Goal: Transaction & Acquisition: Purchase product/service

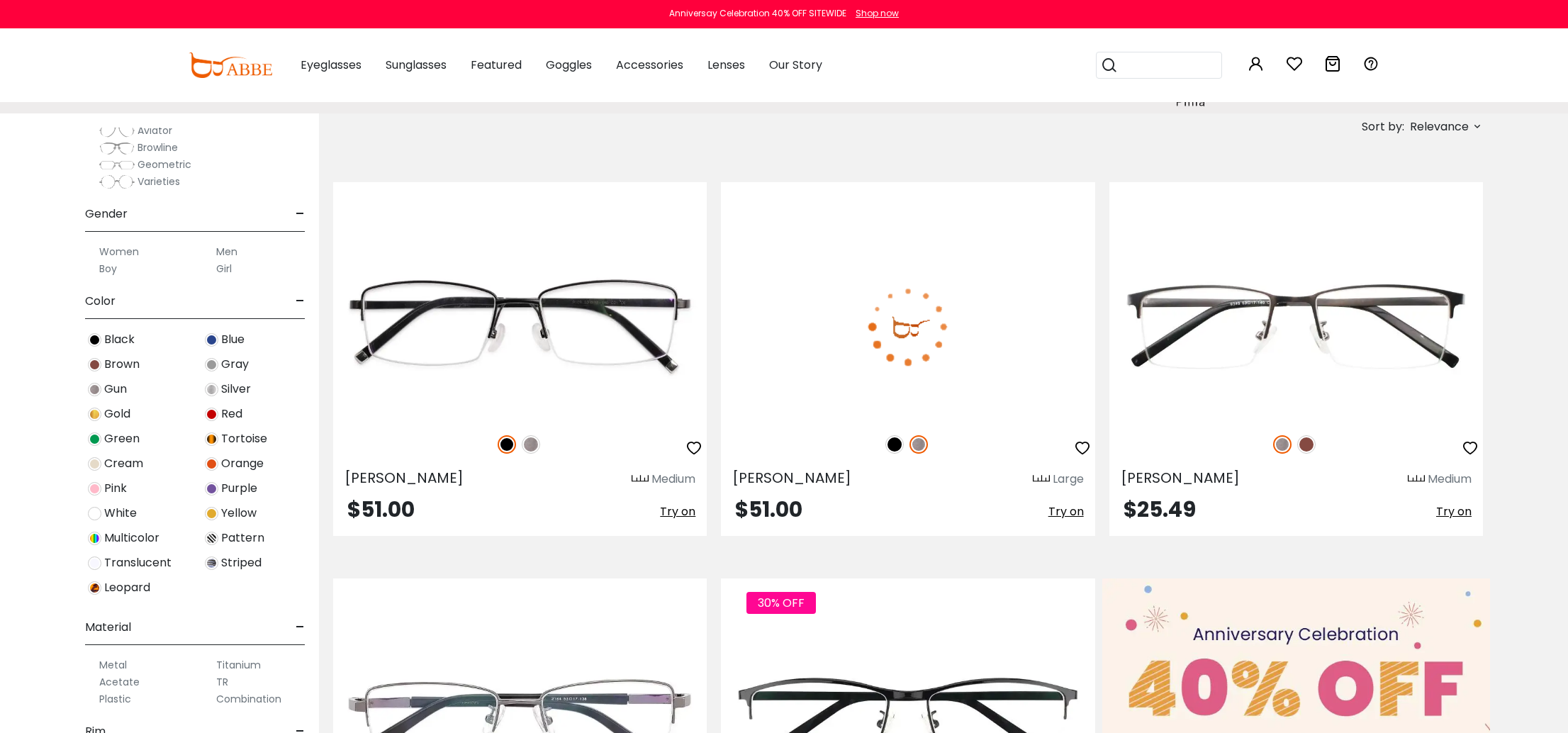
scroll to position [284, 0]
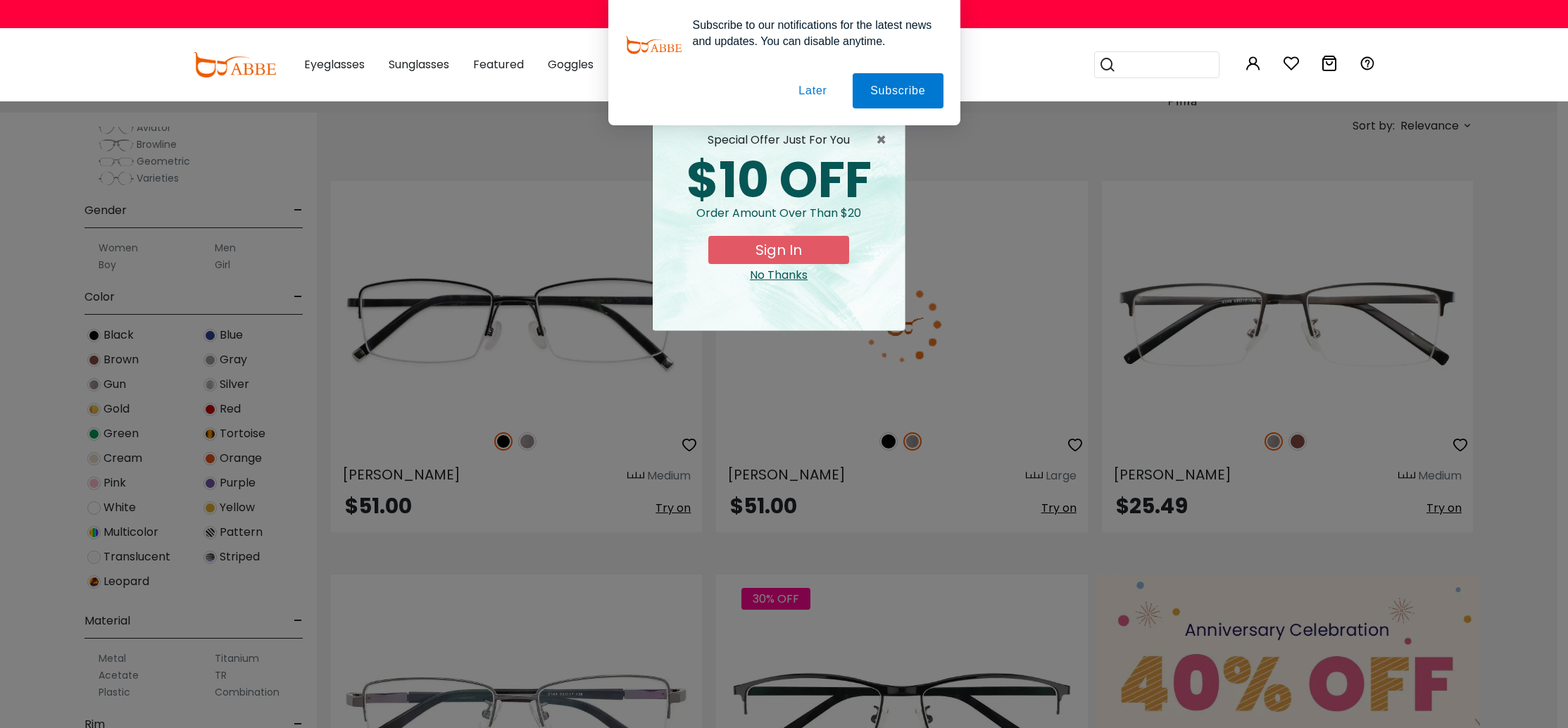
click at [98, 386] on div "× special offer just for you $10 OFF Order amount over than $20 Sign In No Than…" at bounding box center [784, 364] width 1568 height 728
click at [792, 272] on div "No Thanks" at bounding box center [778, 277] width 230 height 17
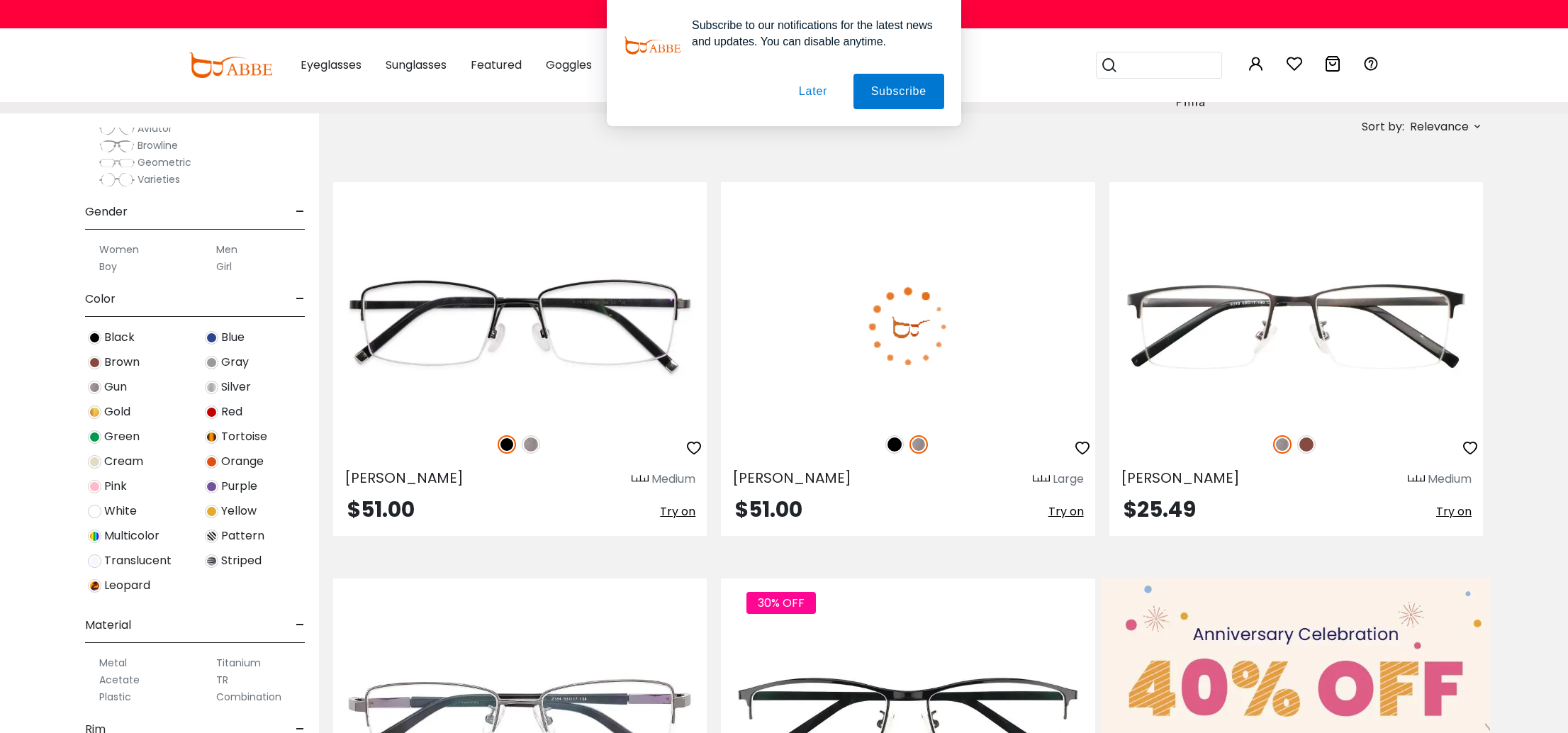
click at [814, 98] on button "Later" at bounding box center [813, 92] width 64 height 36
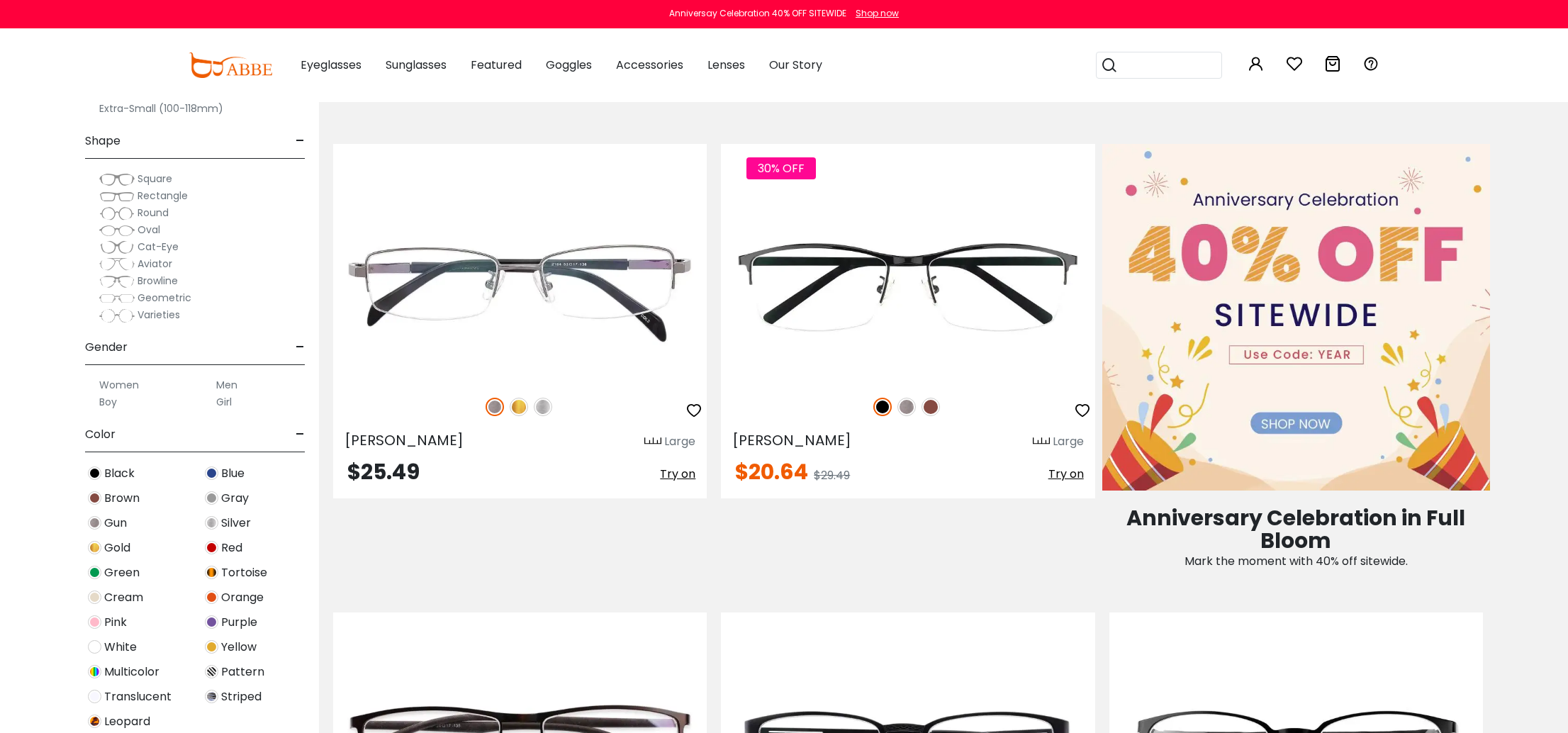
scroll to position [16, 0]
click at [229, 385] on label "Men" at bounding box center [227, 383] width 22 height 17
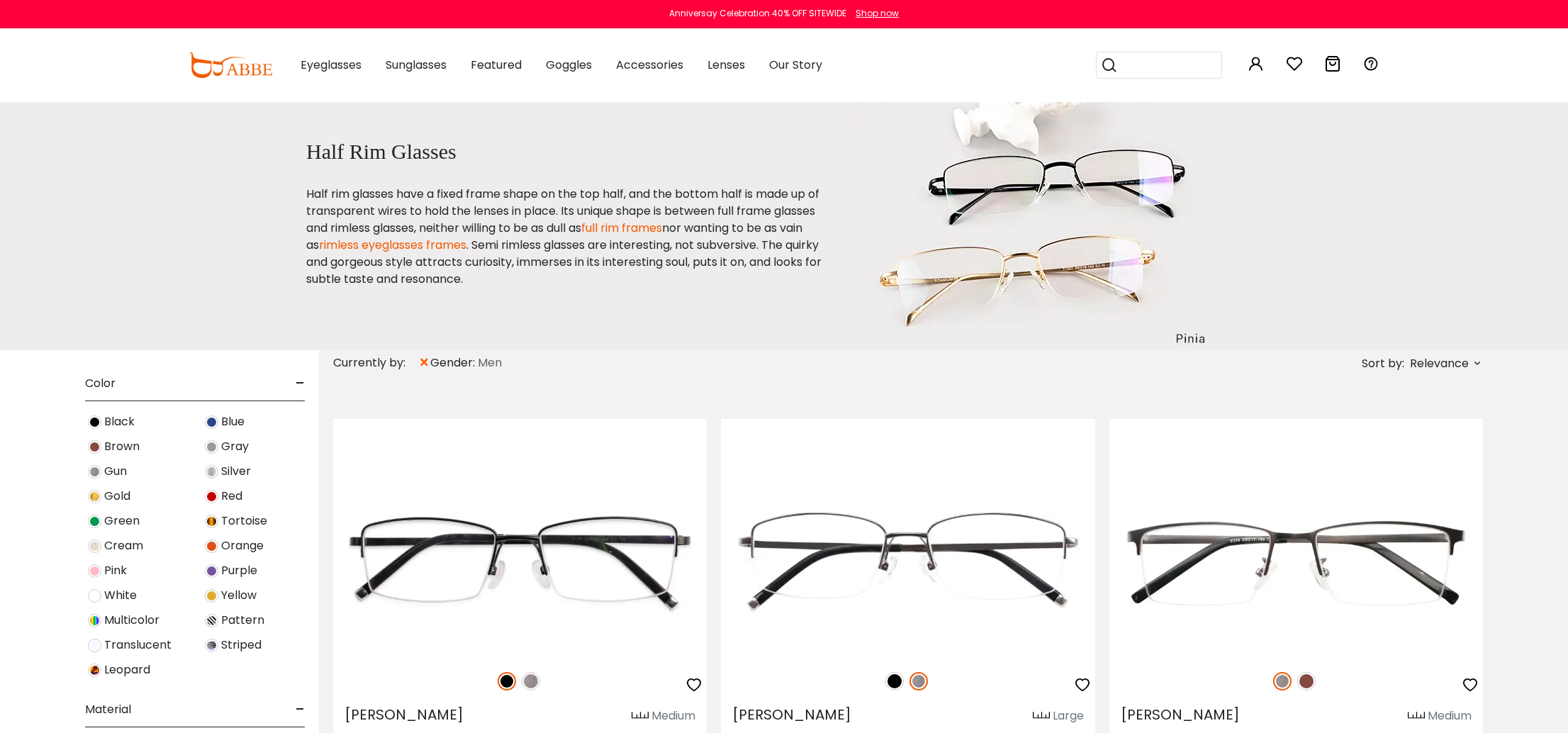
scroll to position [468, 0]
click at [95, 468] on img at bounding box center [94, 469] width 13 height 13
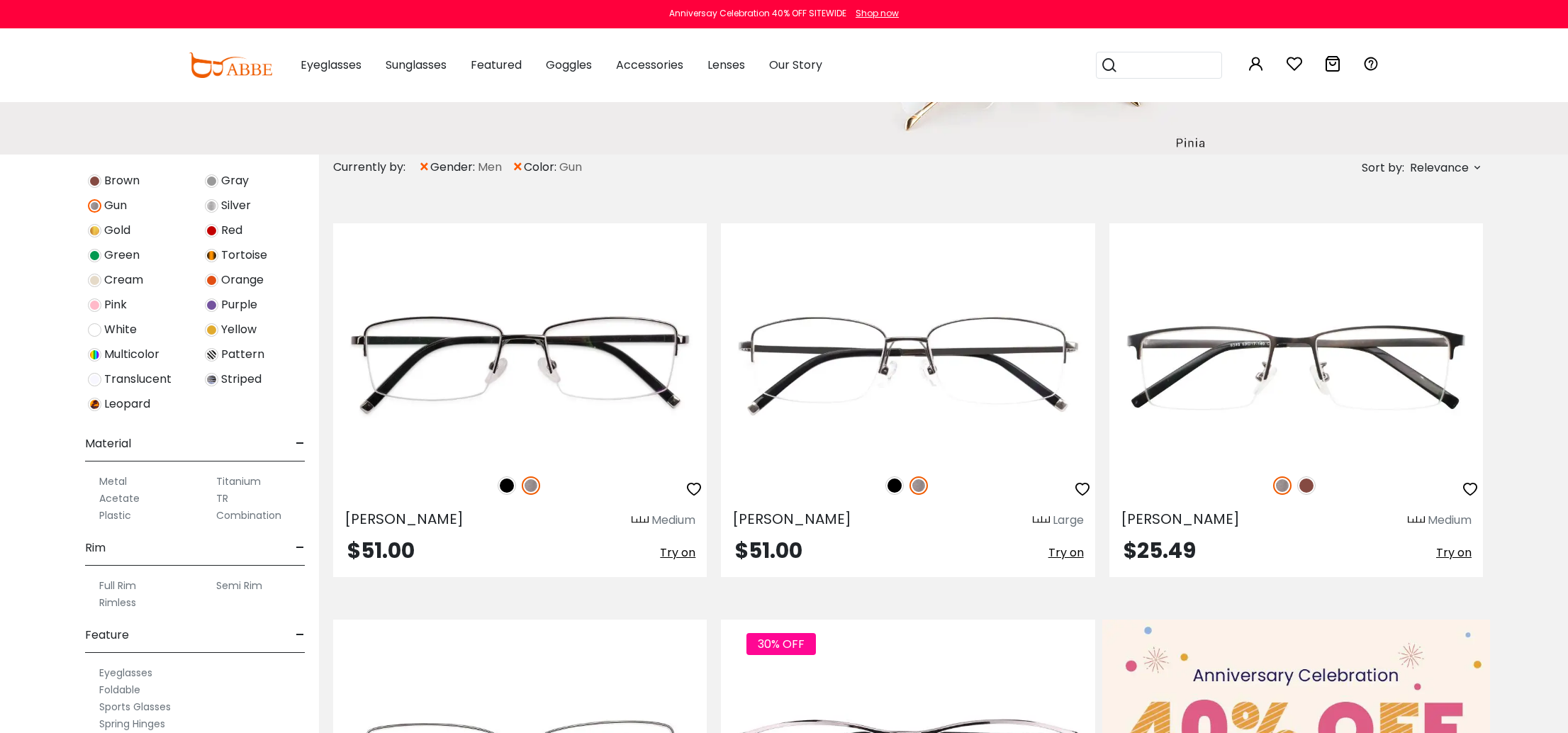
scroll to position [192, 0]
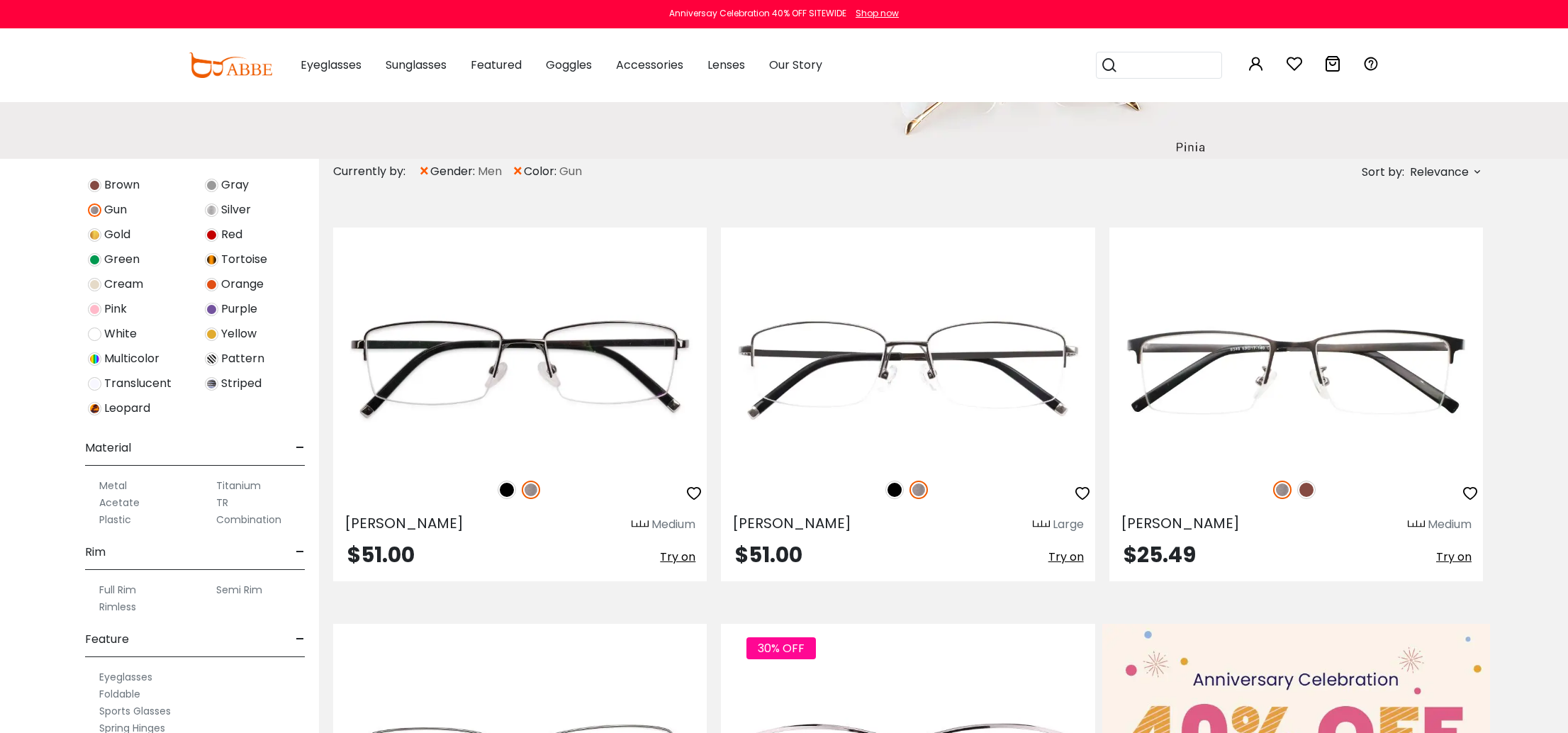
click at [239, 481] on label "Titanium" at bounding box center [238, 486] width 44 height 17
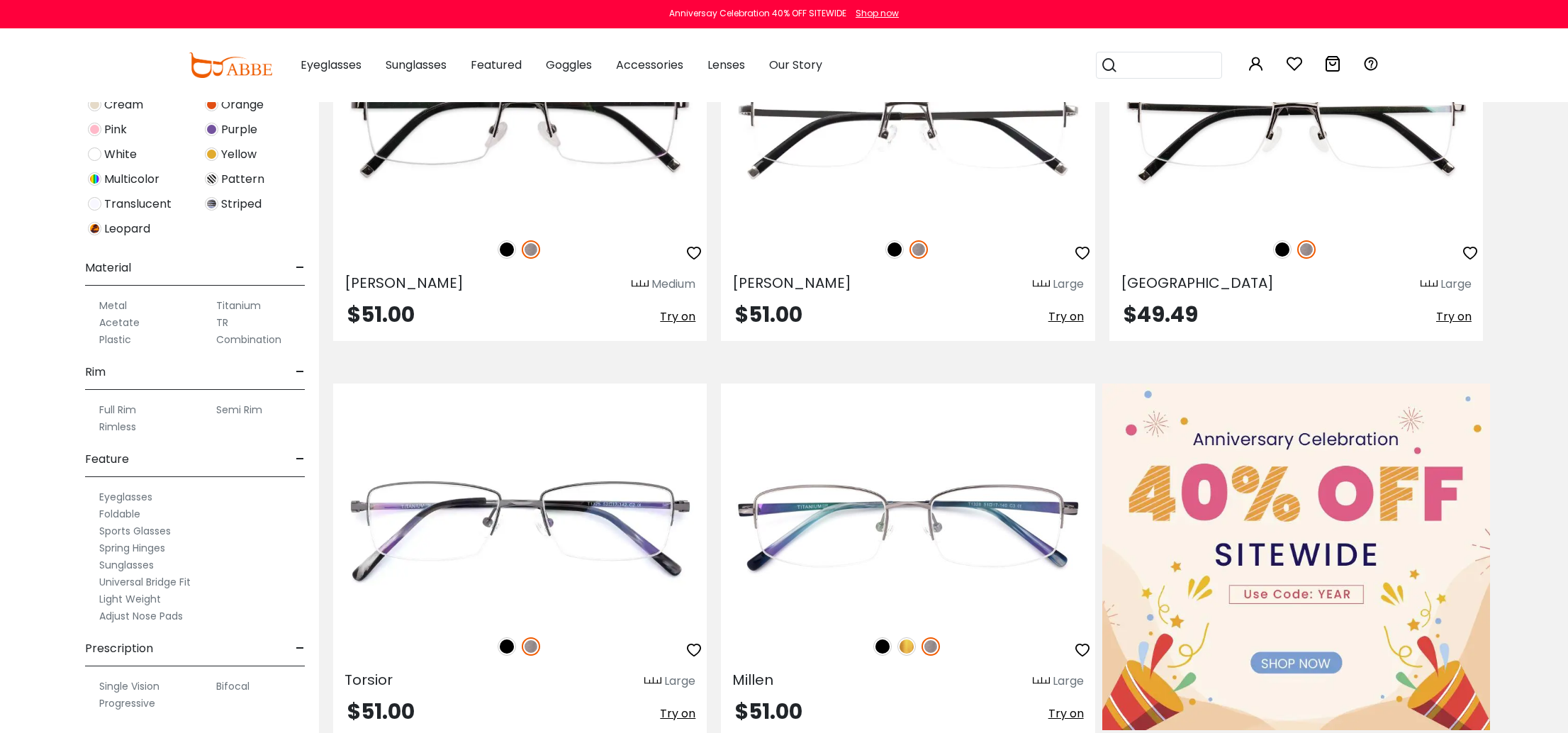
scroll to position [436, 0]
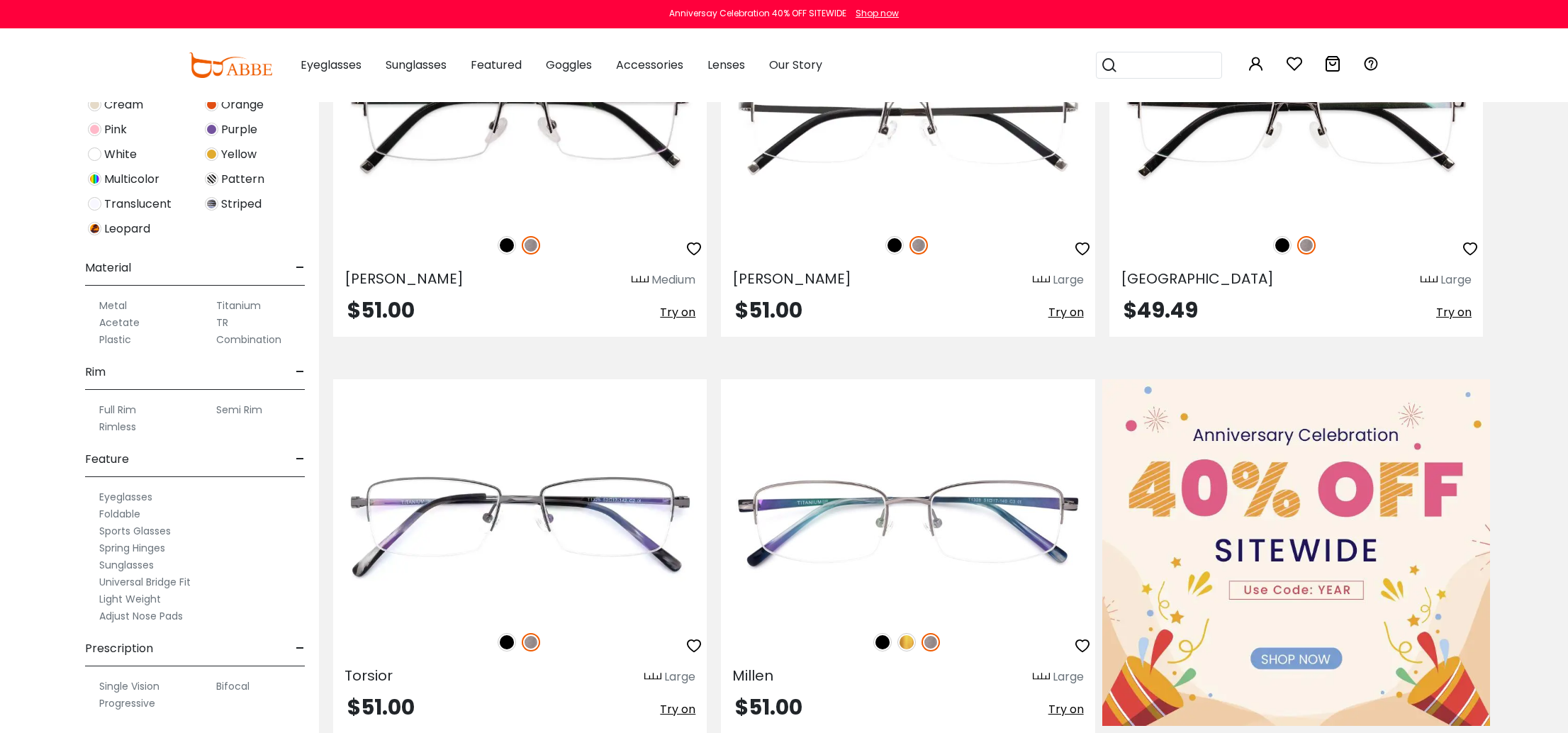
click at [234, 410] on label "Semi Rim" at bounding box center [239, 410] width 46 height 17
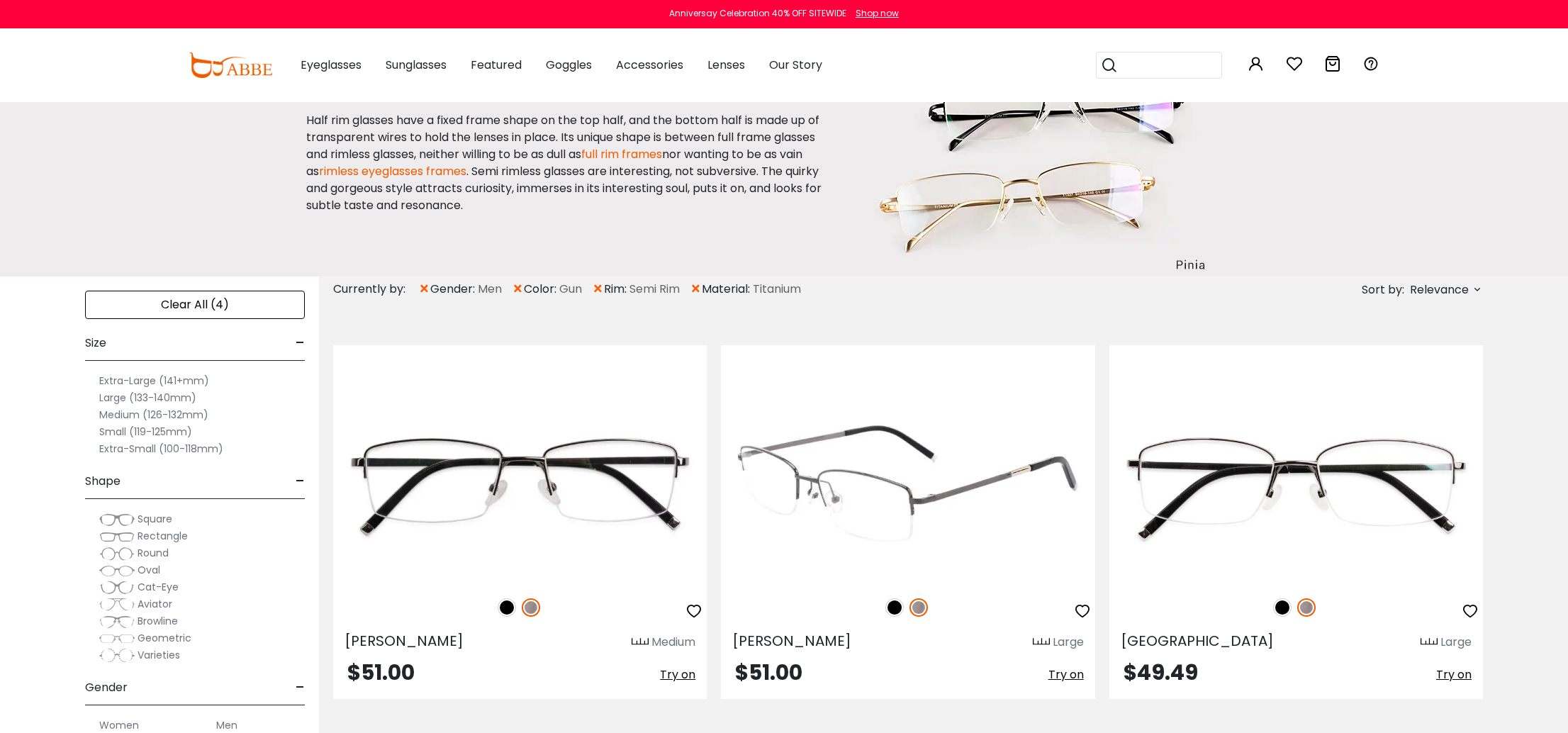
scroll to position [76, 0]
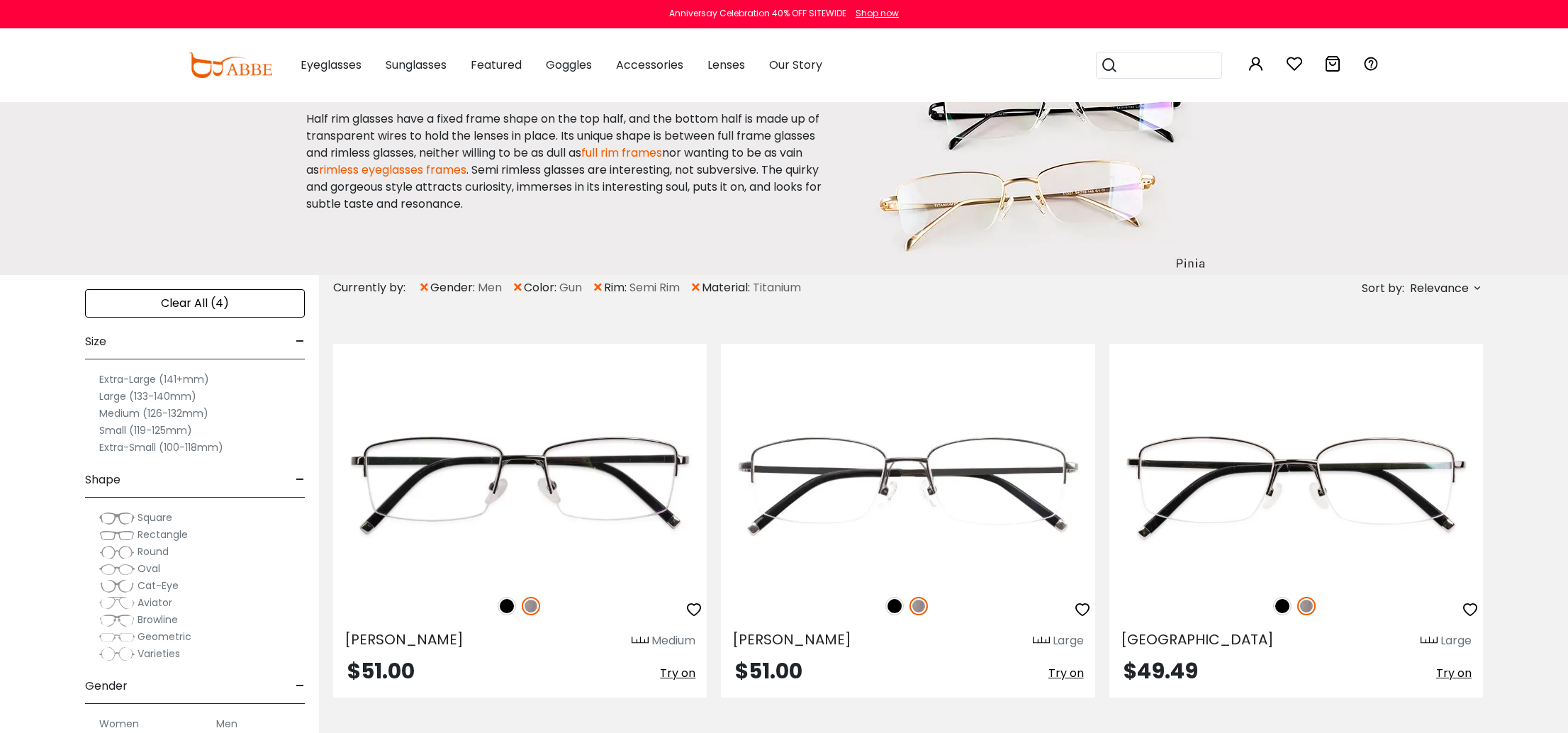
click at [117, 430] on label "Small (119-125mm)" at bounding box center [145, 431] width 93 height 17
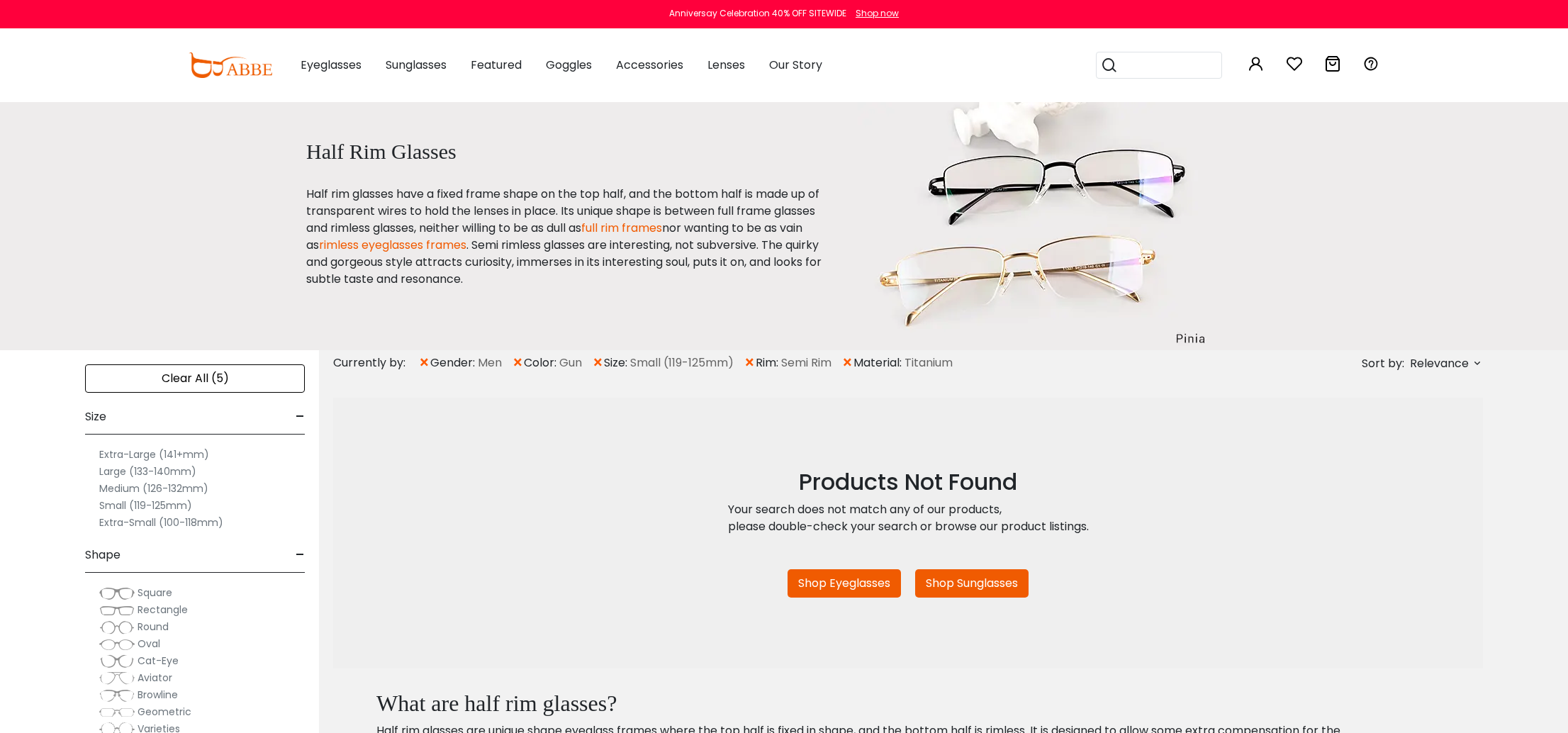
click at [127, 487] on label "Medium (126-132mm)" at bounding box center [154, 488] width 110 height 17
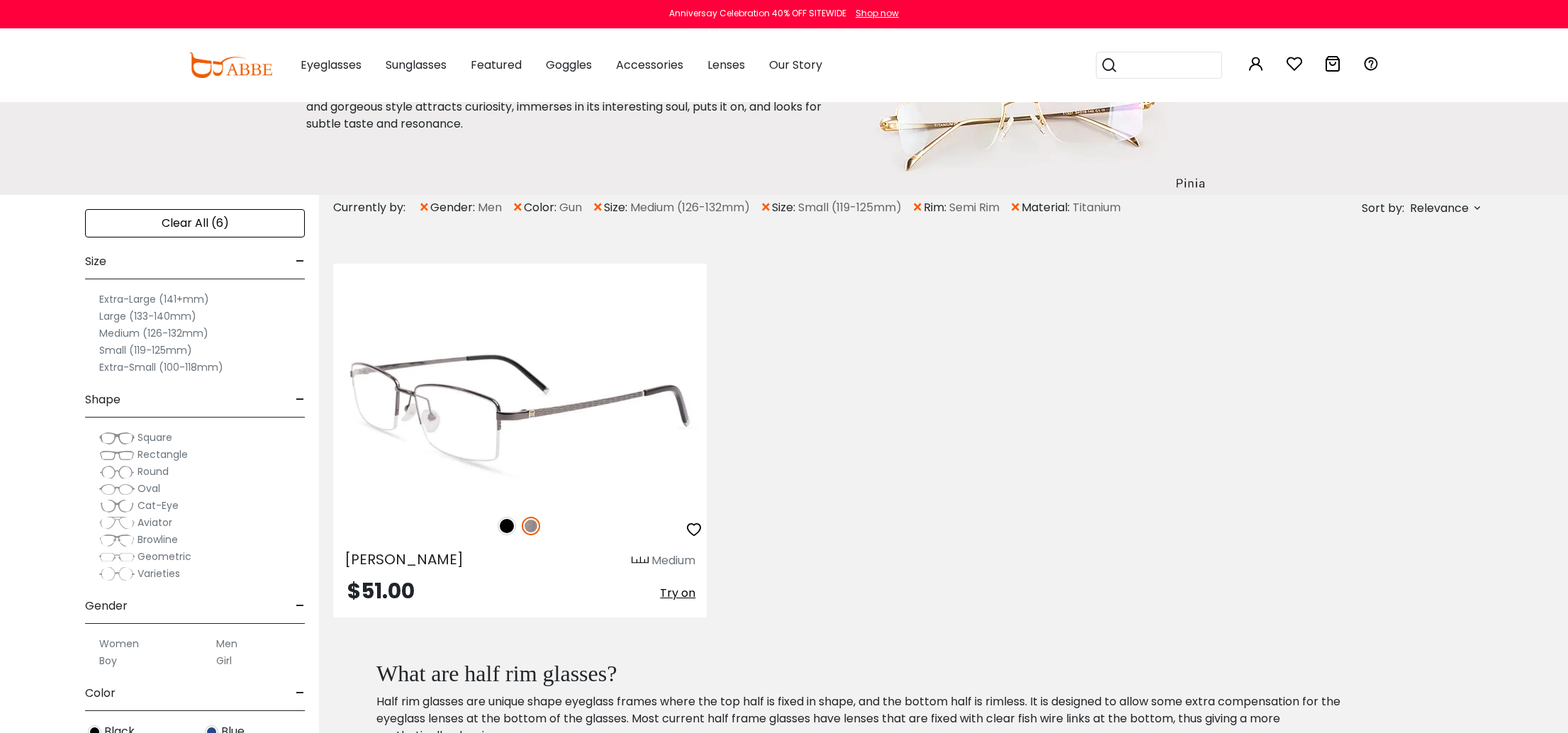
scroll to position [196, 0]
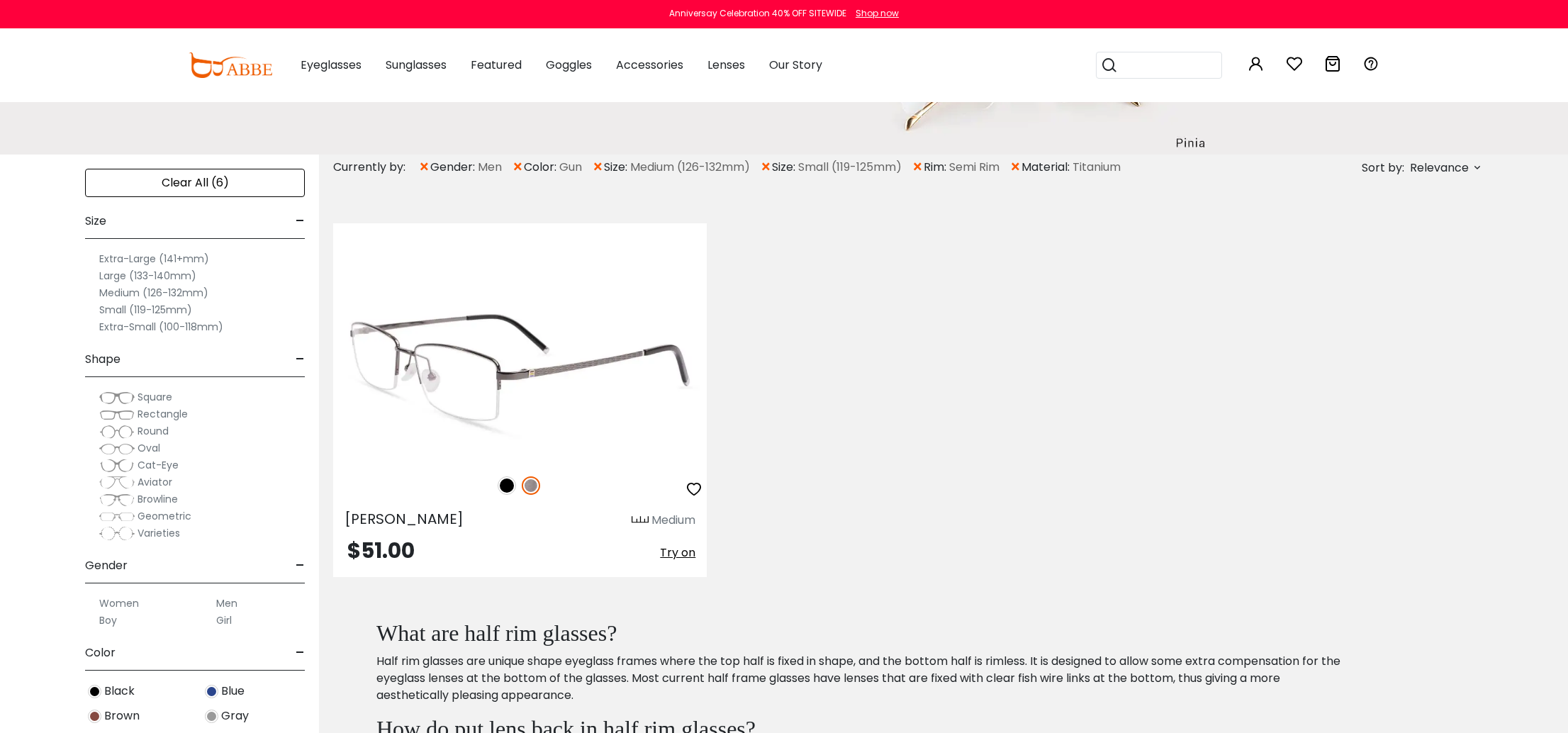
click at [535, 420] on img at bounding box center [520, 368] width 374 height 187
